Goal: Check status: Check status

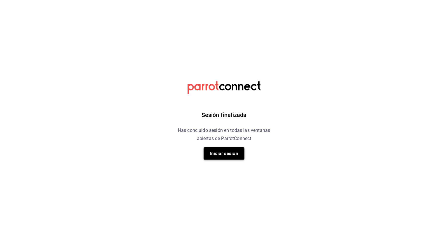
click at [224, 152] on button "Iniciar sesión" at bounding box center [224, 153] width 41 height 12
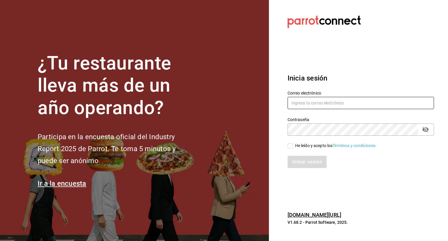
type input "eder.amador@grupocosteno.com"
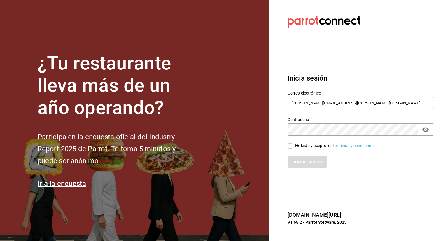
click at [289, 146] on input "He leído y acepto los Términos y condiciones." at bounding box center [290, 145] width 5 height 5
checkbox input "true"
click at [295, 159] on button "Iniciar sesión" at bounding box center [308, 162] width 40 height 12
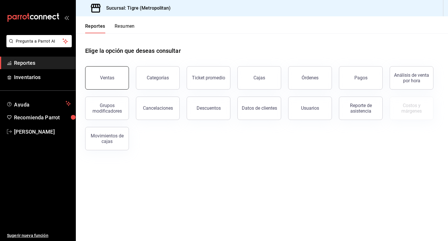
click at [125, 82] on button "Ventas" at bounding box center [107, 77] width 44 height 23
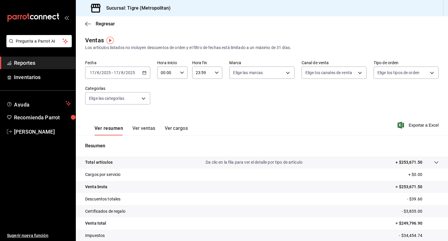
click at [143, 74] on icon "button" at bounding box center [144, 73] width 4 height 4
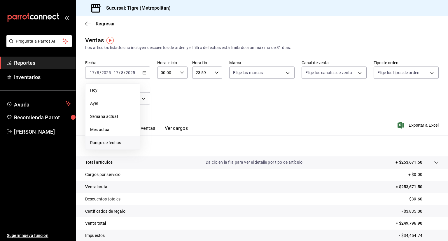
click at [109, 144] on span "Rango de fechas" at bounding box center [112, 143] width 45 height 6
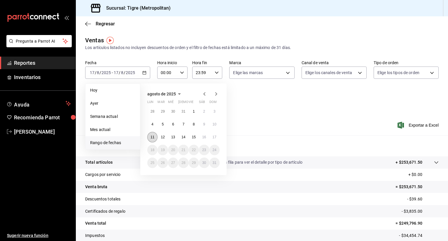
click at [149, 137] on button "11" at bounding box center [152, 137] width 10 height 11
click at [214, 139] on abbr "17" at bounding box center [215, 137] width 4 height 4
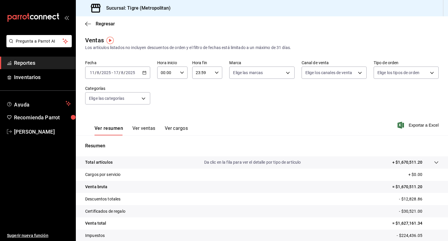
click at [181, 76] on div "00:00 Hora inicio" at bounding box center [172, 73] width 30 height 12
click at [164, 107] on span "05" at bounding box center [164, 106] width 6 height 5
type input "05:00"
click at [215, 73] on div at bounding box center [224, 120] width 448 height 241
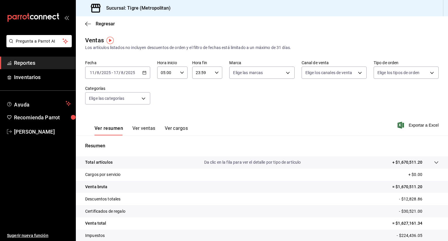
click at [215, 73] on \(Stroke\) "button" at bounding box center [217, 72] width 4 height 2
click at [198, 117] on button "05" at bounding box center [198, 119] width 13 height 12
click at [212, 85] on span "00" at bounding box center [213, 87] width 6 height 5
type input "05:00"
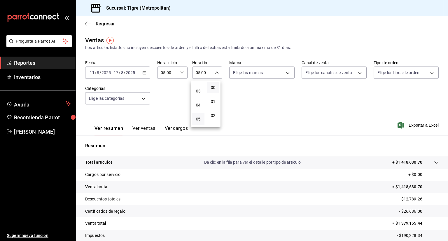
click at [336, 120] on div at bounding box center [224, 120] width 448 height 241
click at [398, 124] on icon "button" at bounding box center [401, 125] width 6 height 7
